Goal: Task Accomplishment & Management: Manage account settings

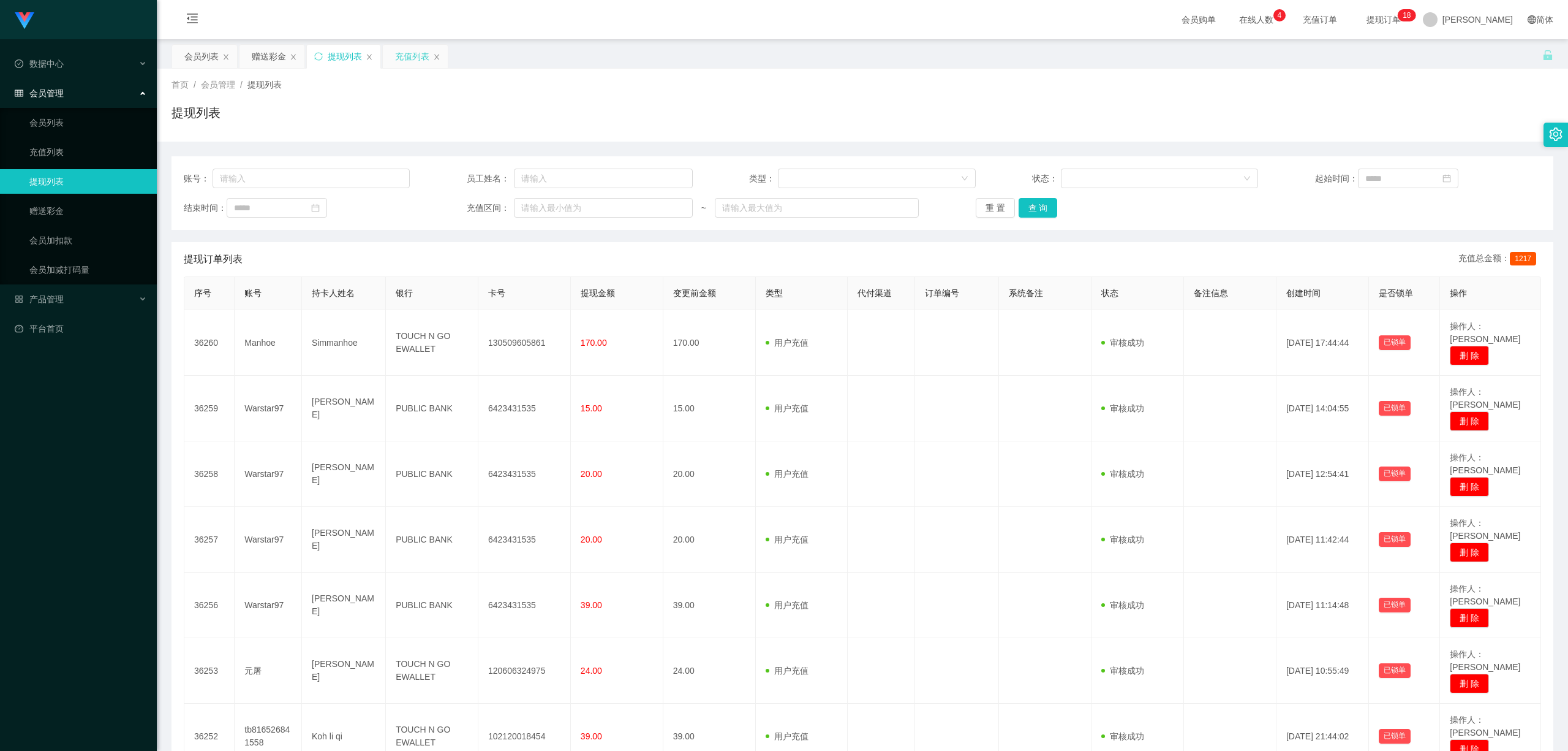
click at [410, 66] on div "充值列表" at bounding box center [412, 56] width 34 height 23
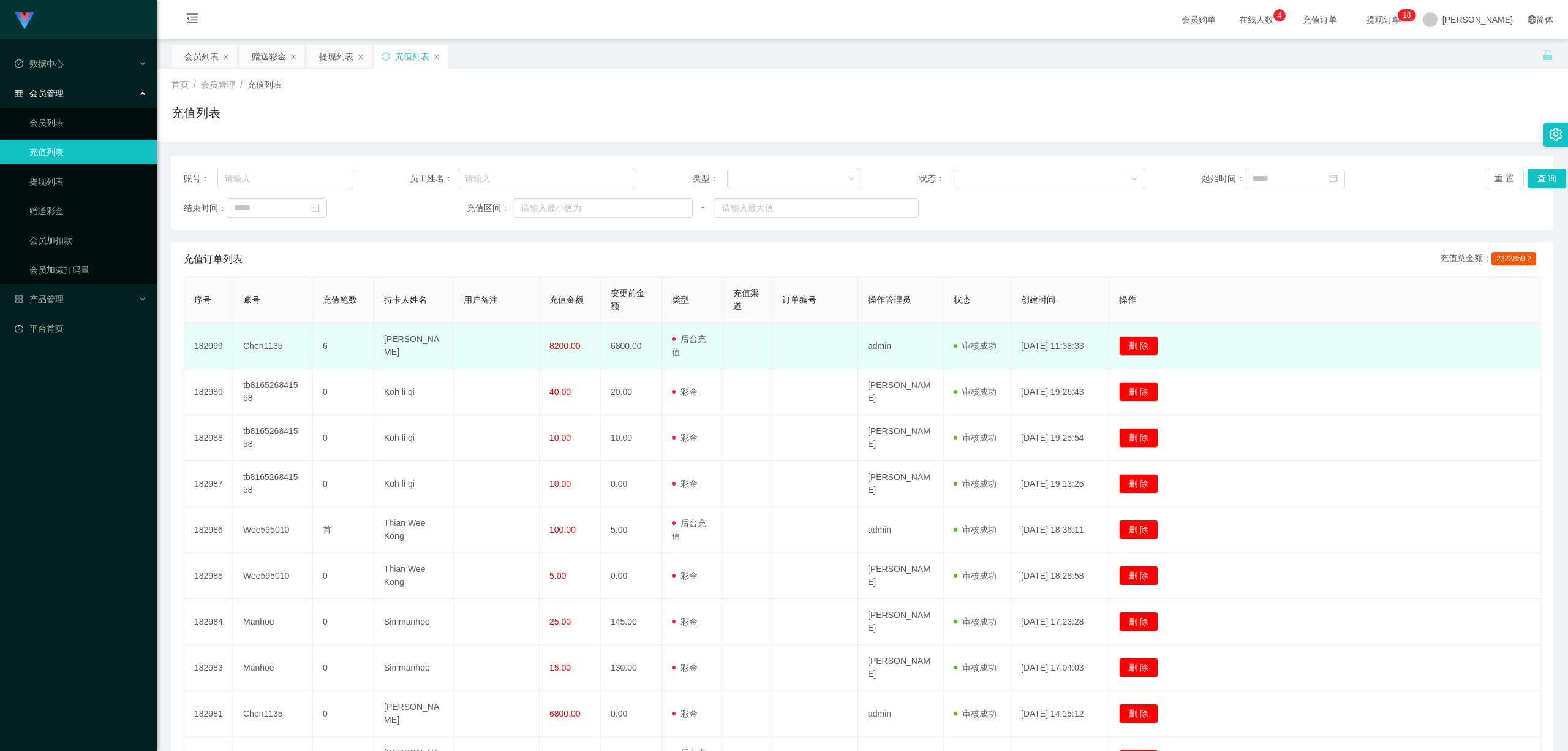
click at [268, 345] on td "Chen1135" at bounding box center [273, 345] width 79 height 46
click at [272, 345] on td "Chen1135" at bounding box center [273, 345] width 79 height 46
copy td "Chen1135"
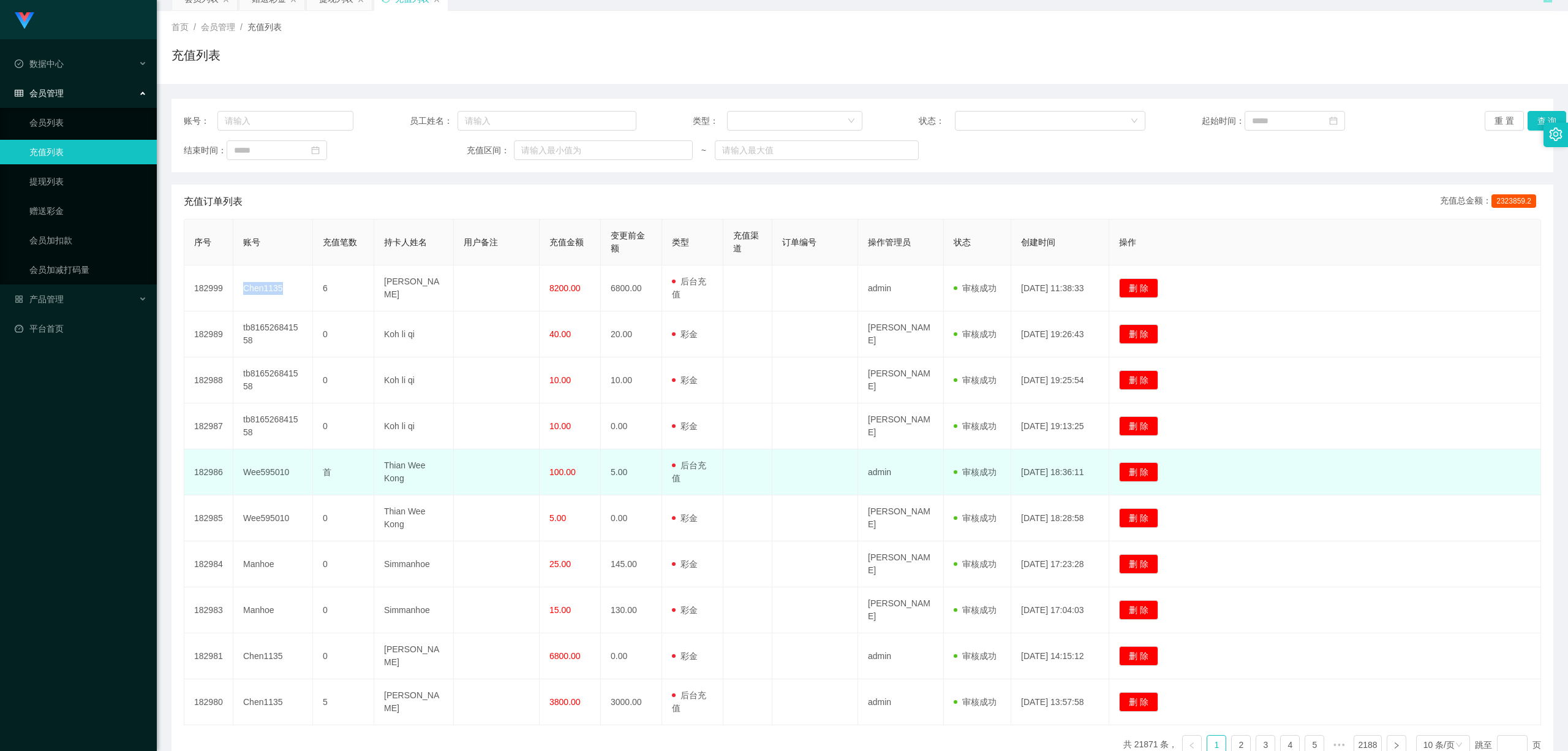
scroll to position [81, 0]
